Goal: Transaction & Acquisition: Download file/media

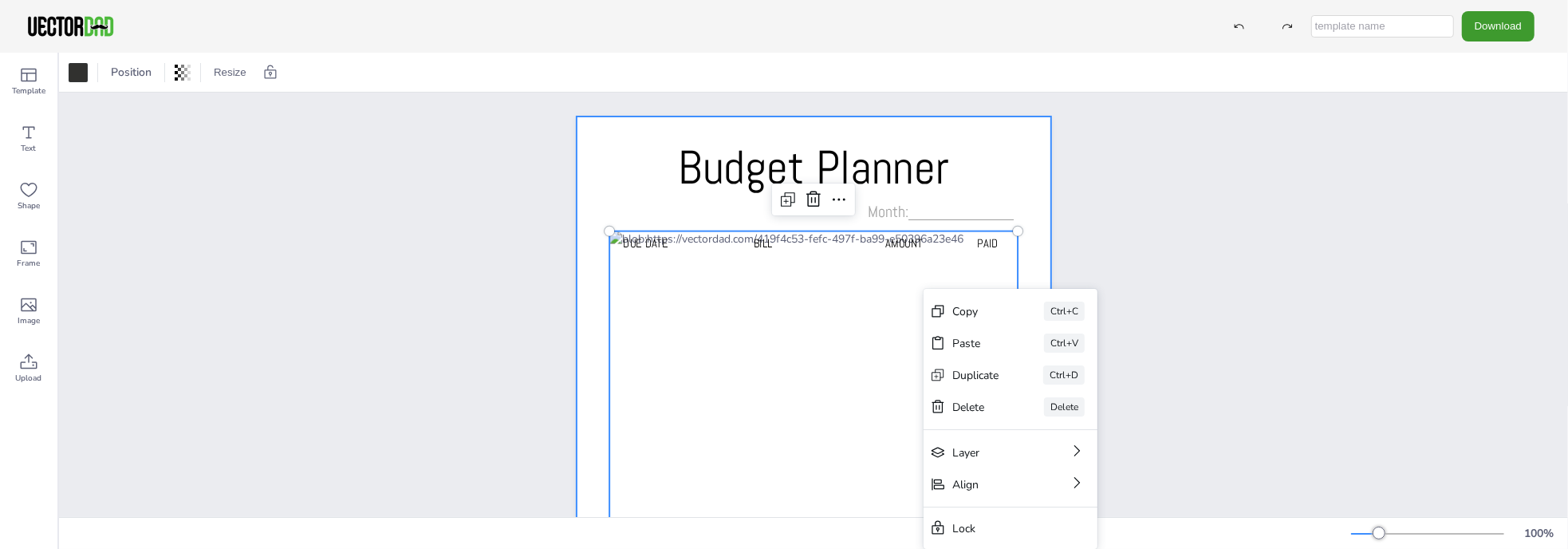
click at [1029, 170] on div at bounding box center [813, 451] width 474 height 671
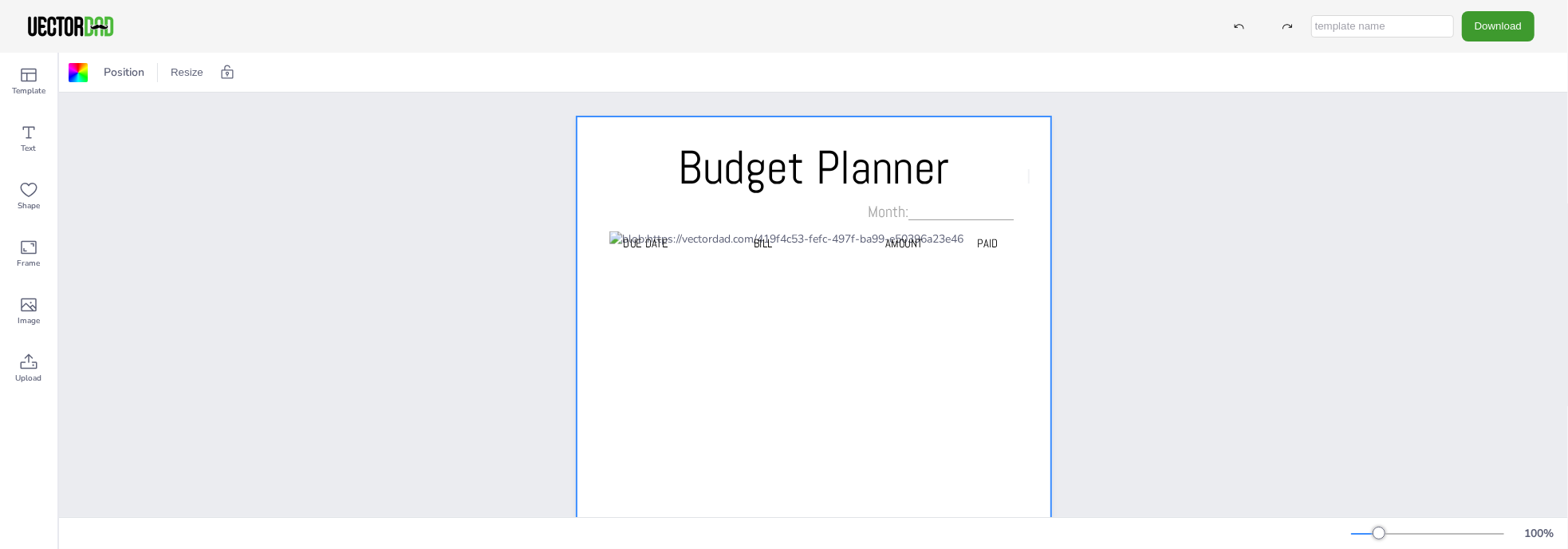
scroll to position [307, 0]
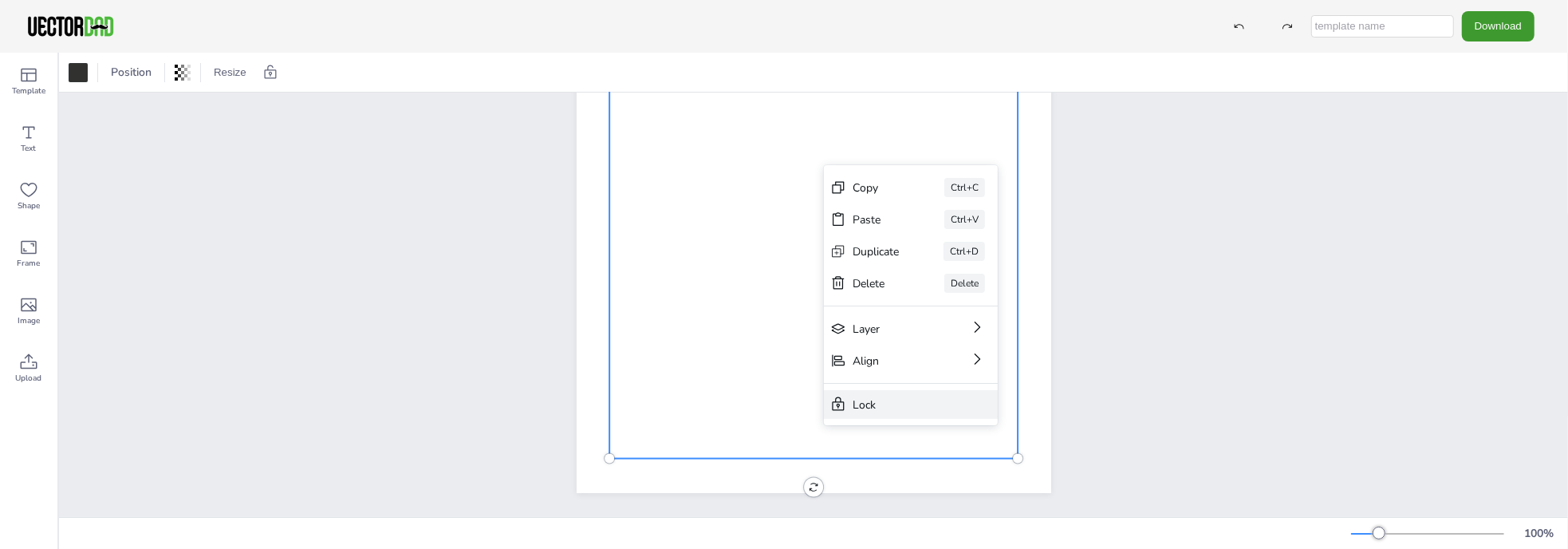
click at [902, 399] on div "Lock" at bounding box center [899, 404] width 94 height 15
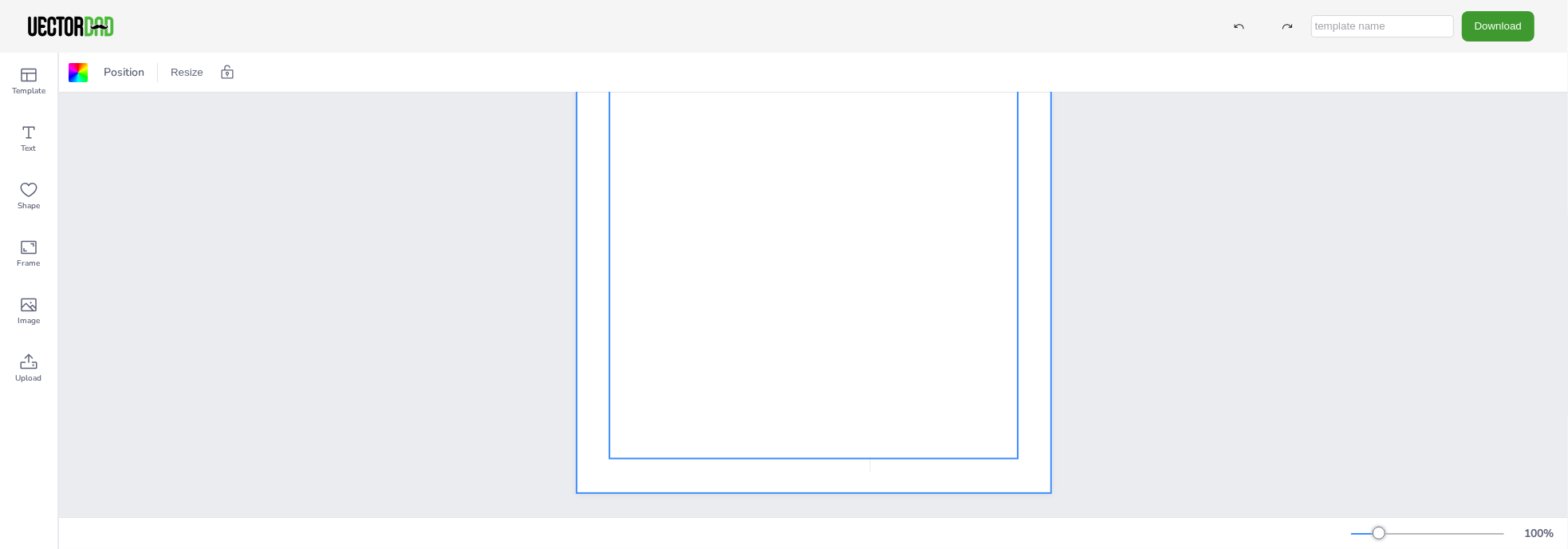
scroll to position [0, 0]
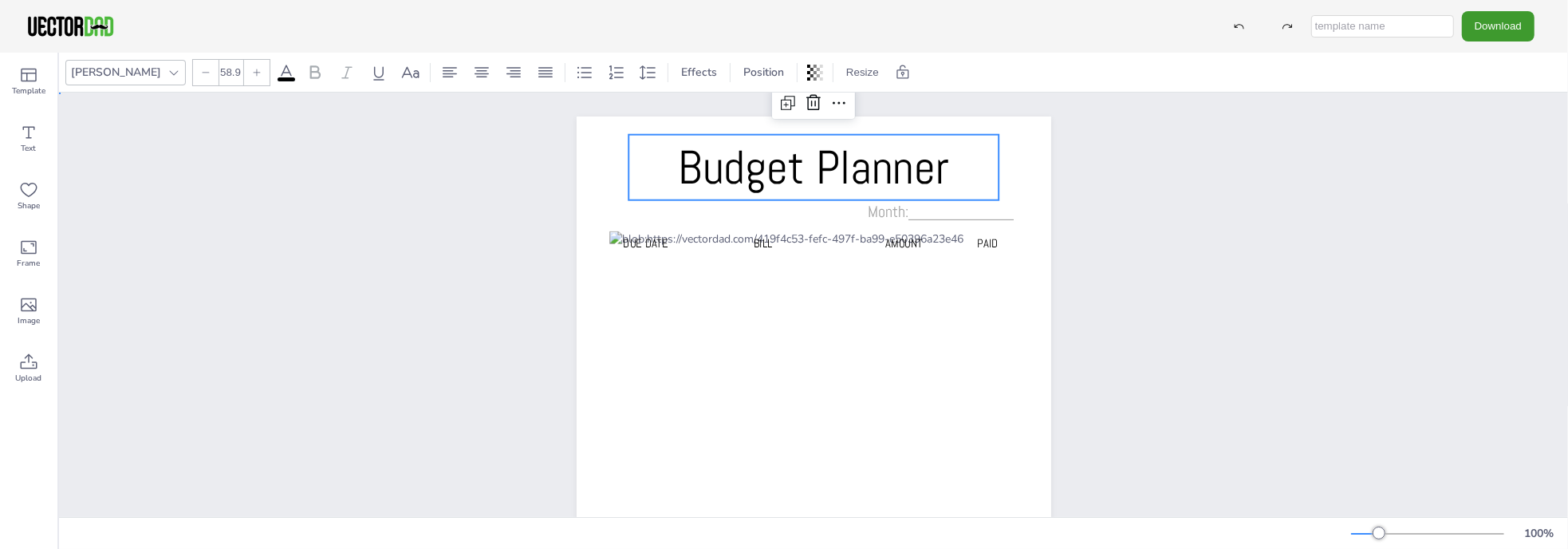
click at [1139, 149] on div "Budget Planner Due Date BILL AMOUNT PAID Month:____________" at bounding box center [813, 452] width 1509 height 720
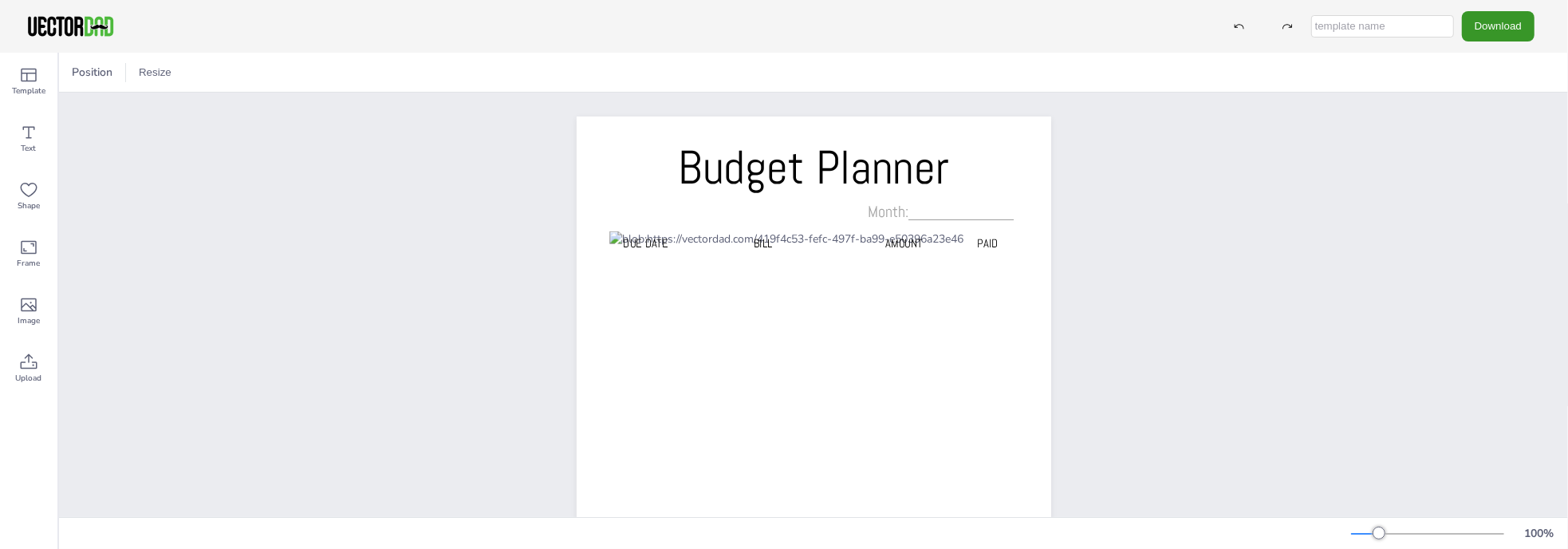
drag, startPoint x: 1171, startPoint y: 207, endPoint x: 1503, endPoint y: 31, distance: 375.8
click at [1503, 31] on button "Download" at bounding box center [1498, 26] width 72 height 30
click at [1501, 189] on li "PDF" at bounding box center [1499, 194] width 131 height 33
click at [1494, 27] on button "Download" at bounding box center [1498, 26] width 72 height 30
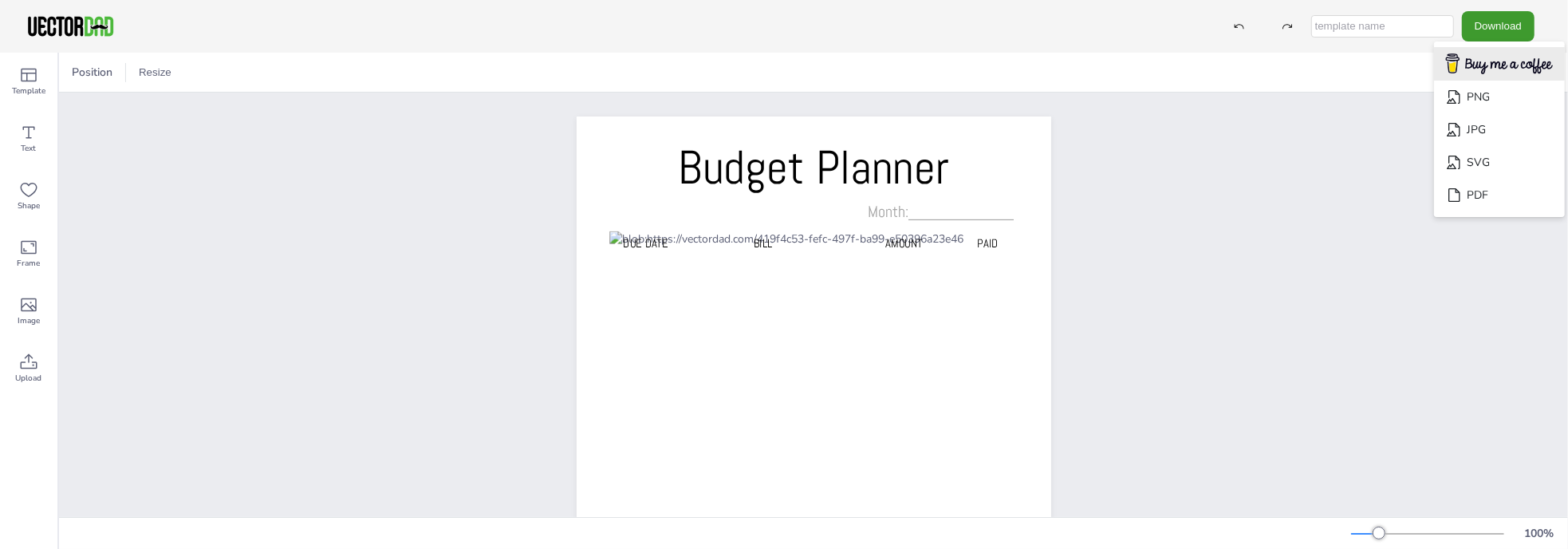
click at [1485, 55] on img "Download" at bounding box center [1498, 63] width 128 height 31
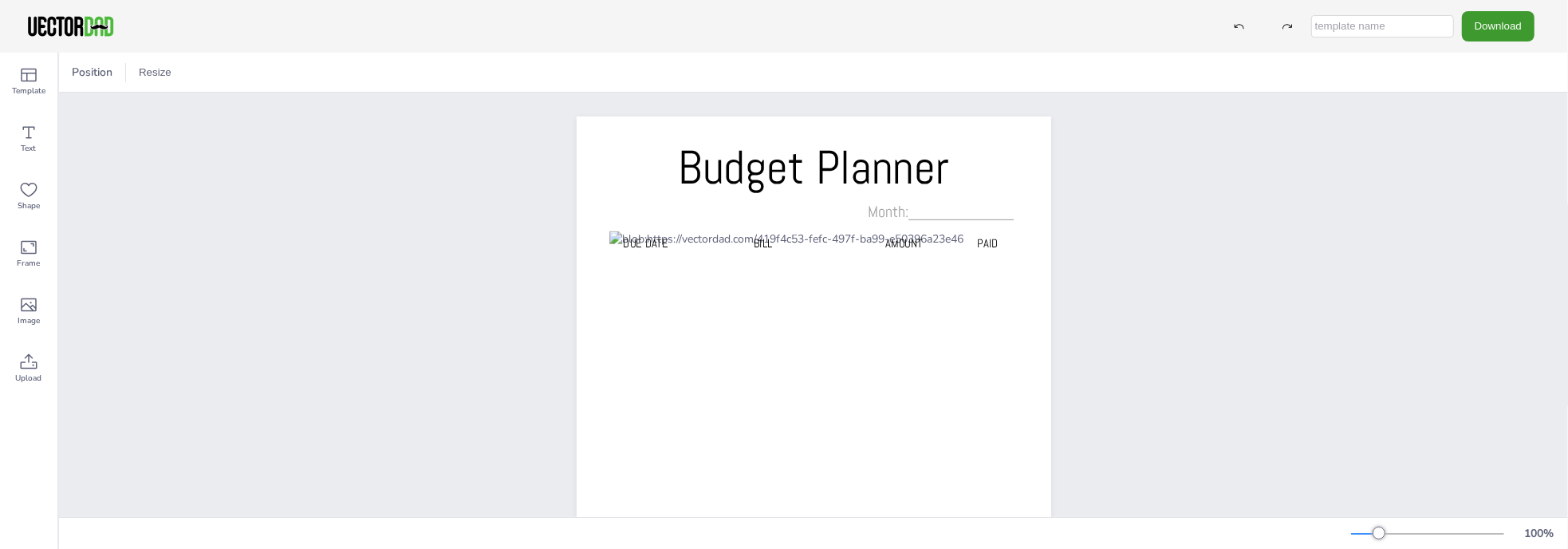
click at [86, 18] on img at bounding box center [70, 26] width 90 height 24
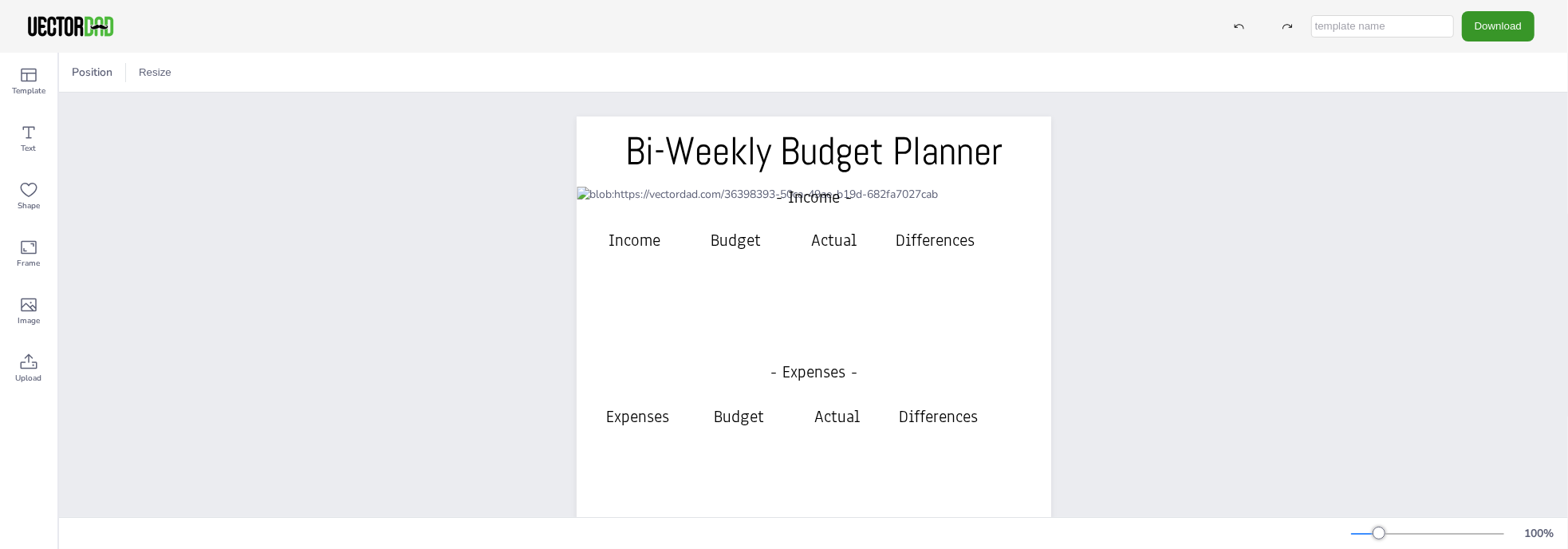
click at [1478, 18] on button "Download" at bounding box center [1498, 26] width 72 height 30
click at [1490, 199] on li "PDF" at bounding box center [1499, 194] width 131 height 33
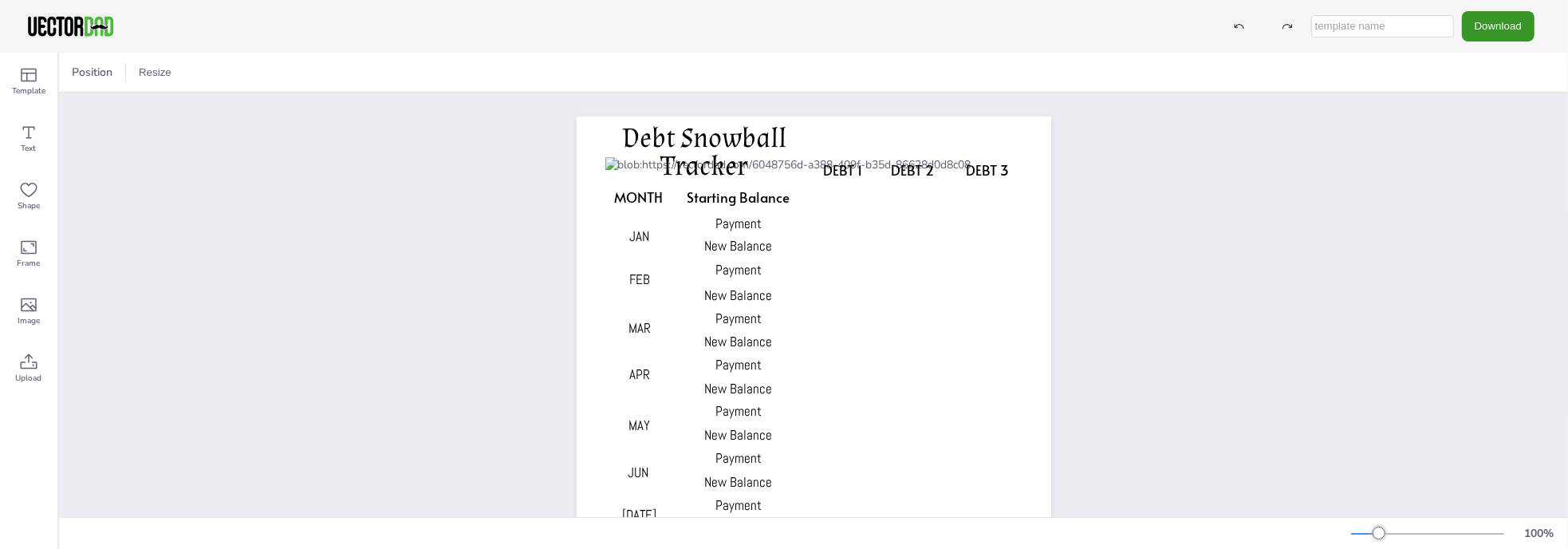
click at [1523, 23] on button "Download" at bounding box center [1498, 26] width 72 height 30
click at [1496, 192] on li "PDF" at bounding box center [1499, 194] width 131 height 33
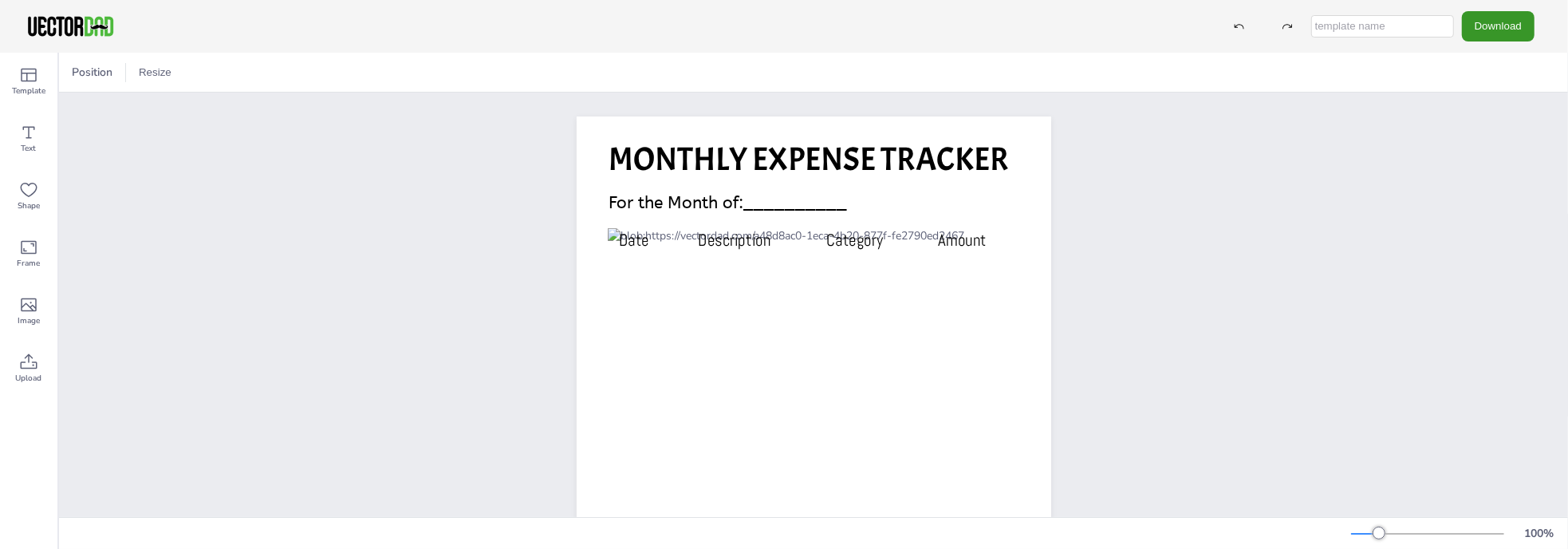
click at [1501, 33] on button "Download" at bounding box center [1498, 26] width 72 height 30
click at [1468, 201] on li "PDF" at bounding box center [1499, 194] width 131 height 33
